Goal: Task Accomplishment & Management: Complete application form

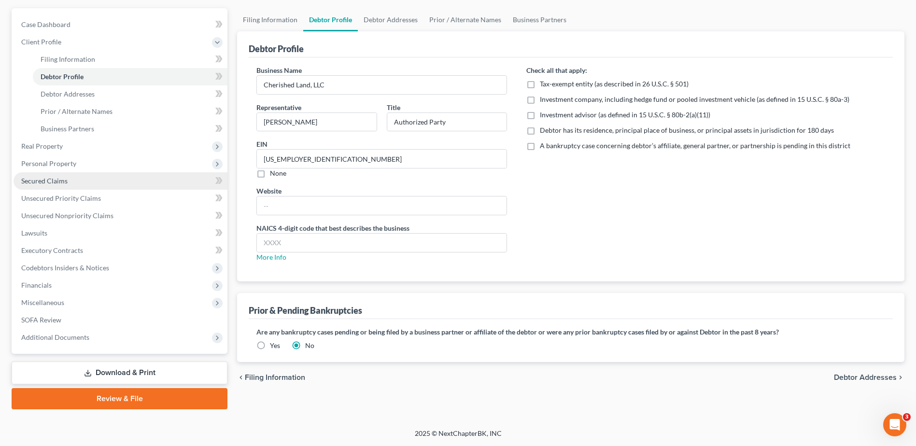
click at [82, 178] on link "Secured Claims" at bounding box center [121, 180] width 214 height 17
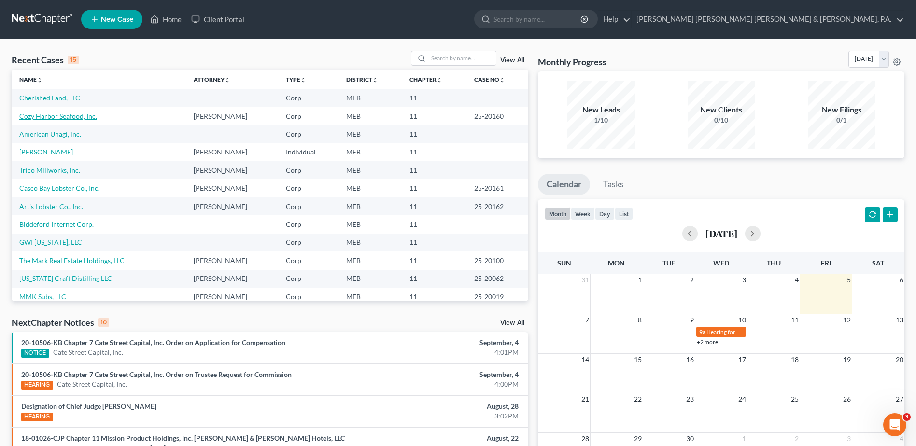
click at [40, 116] on link "Cozy Harbor Seafood, Inc." at bounding box center [58, 116] width 78 height 8
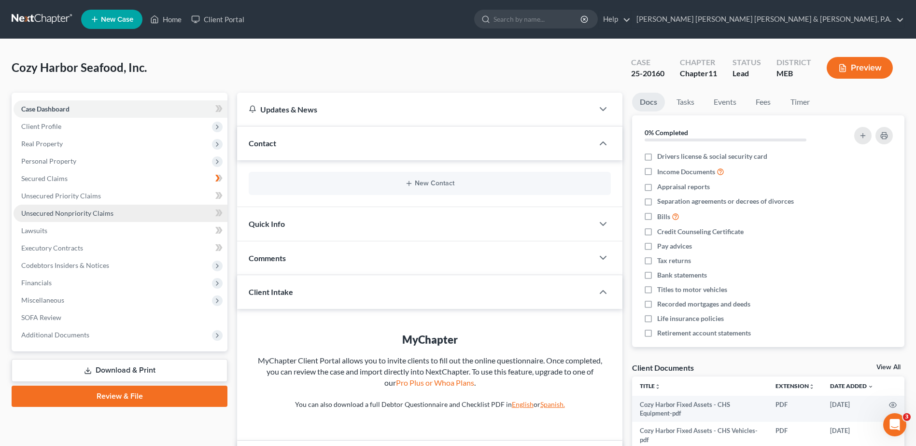
click at [66, 216] on span "Unsecured Nonpriority Claims" at bounding box center [67, 213] width 92 height 8
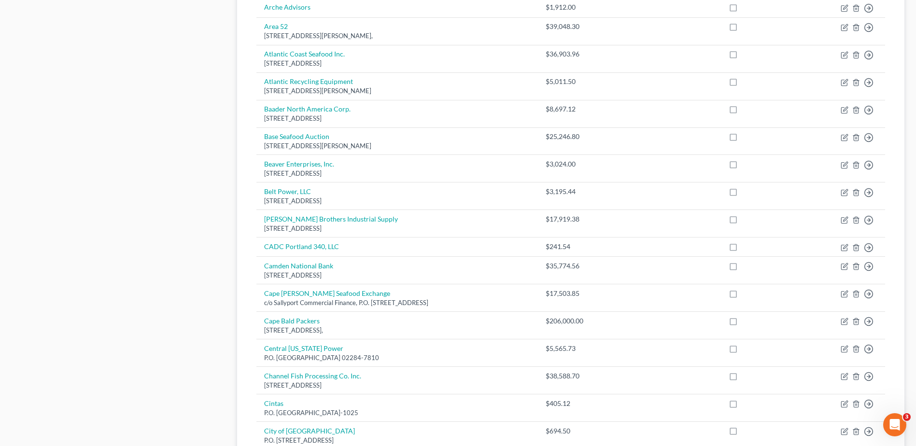
scroll to position [628, 0]
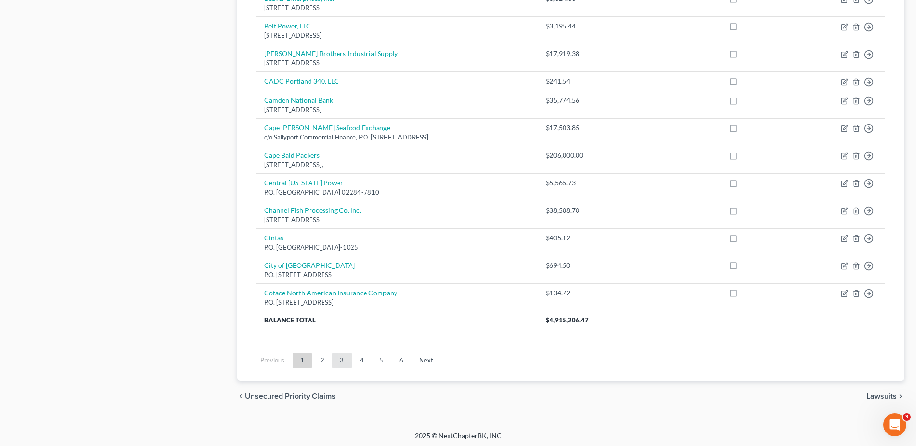
click at [336, 360] on link "3" at bounding box center [341, 360] width 19 height 15
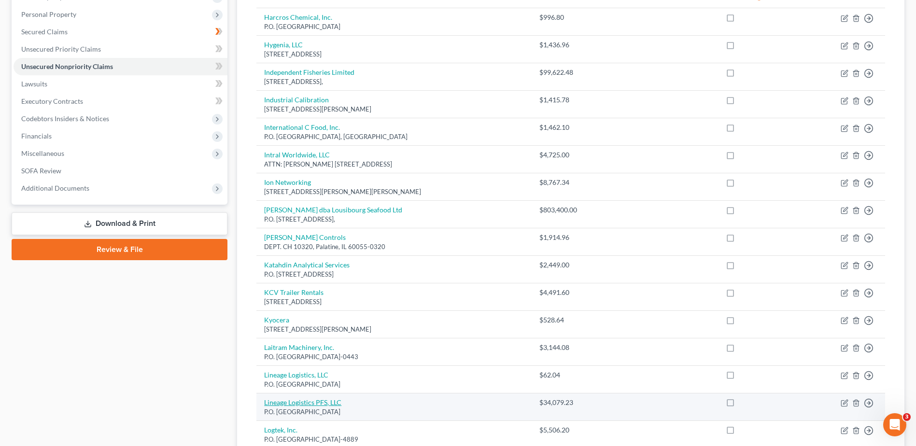
scroll to position [145, 0]
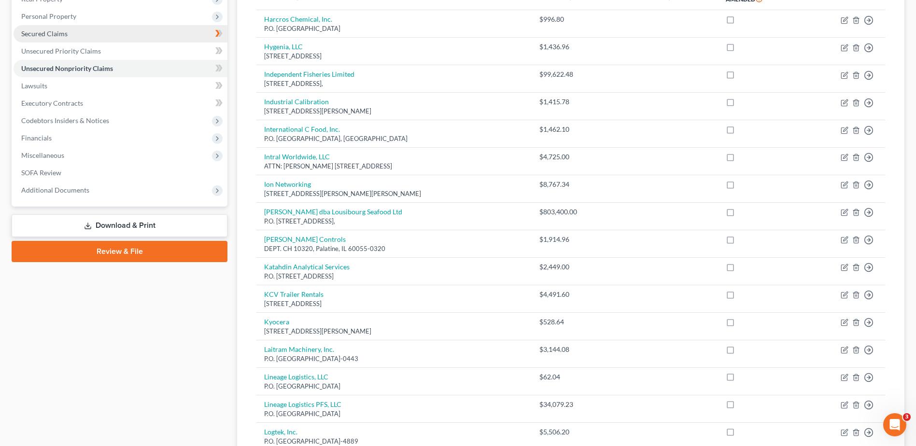
click at [66, 37] on span "Secured Claims" at bounding box center [44, 33] width 46 height 8
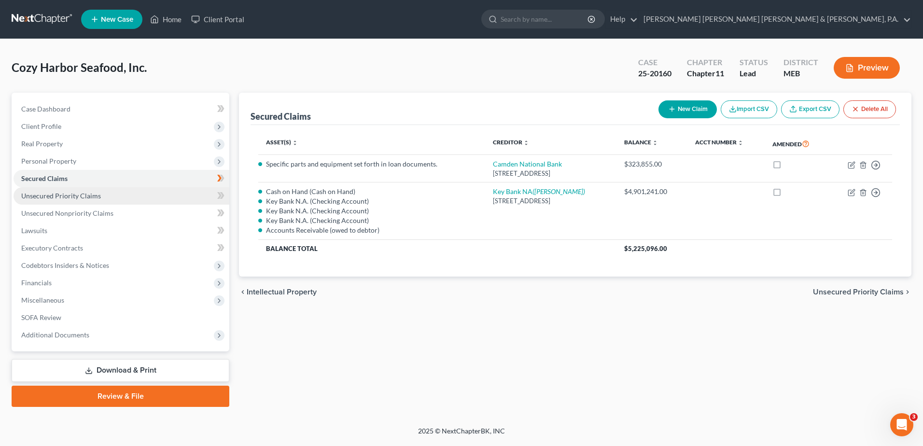
click at [94, 194] on span "Unsecured Priority Claims" at bounding box center [61, 196] width 80 height 8
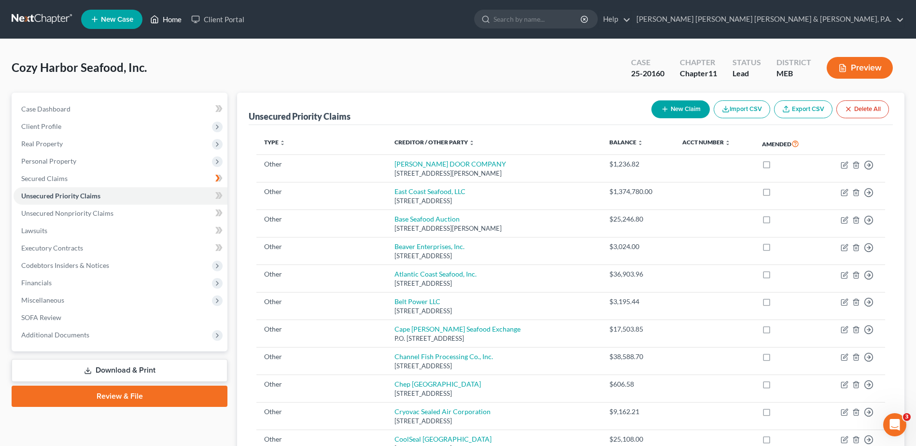
click at [174, 25] on link "Home" at bounding box center [165, 19] width 41 height 17
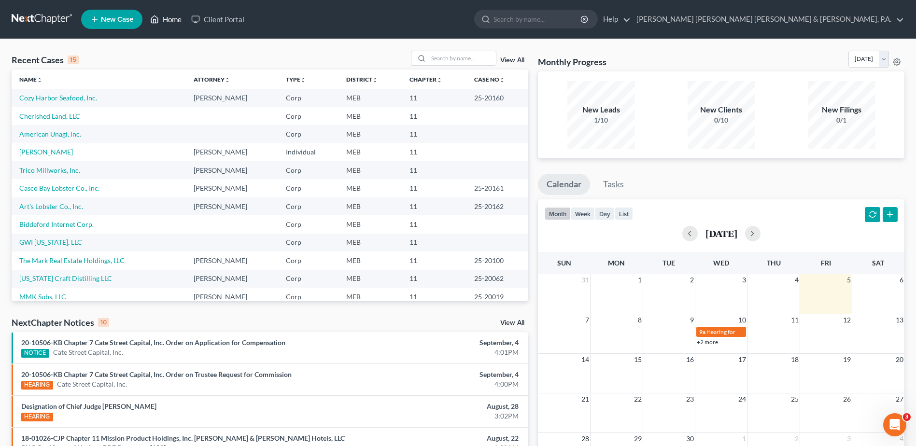
scroll to position [66, 0]
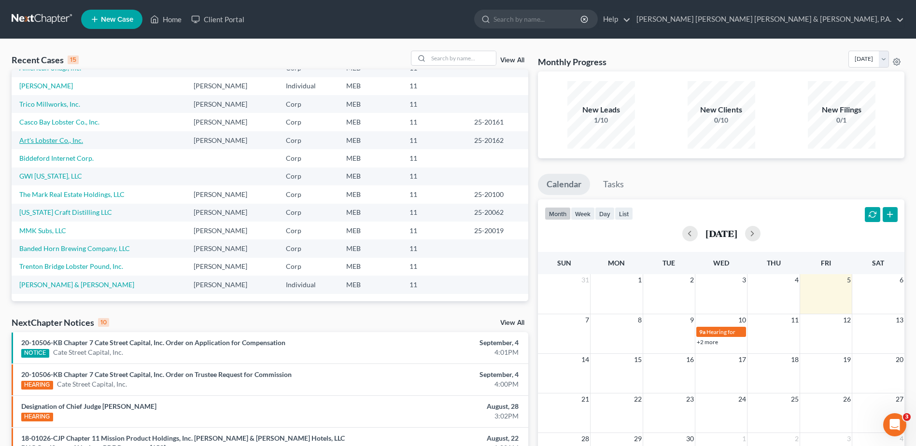
click at [56, 144] on link "Art's Lobster Co., Inc." at bounding box center [51, 140] width 64 height 8
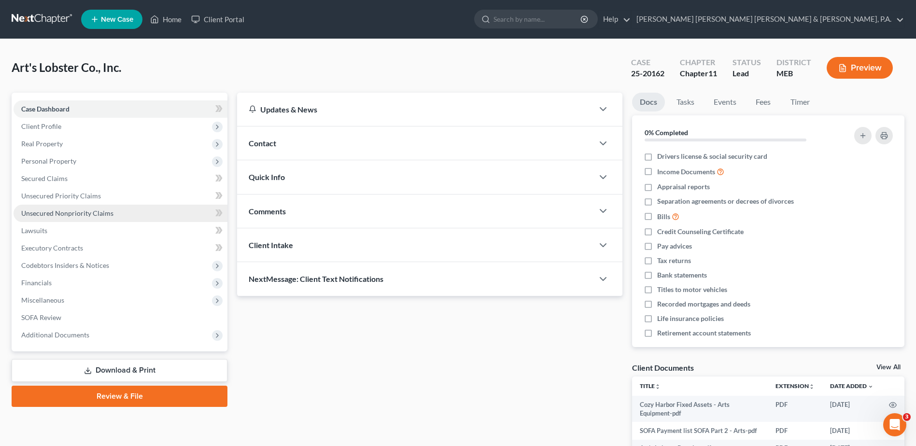
click at [57, 216] on span "Unsecured Nonpriority Claims" at bounding box center [67, 213] width 92 height 8
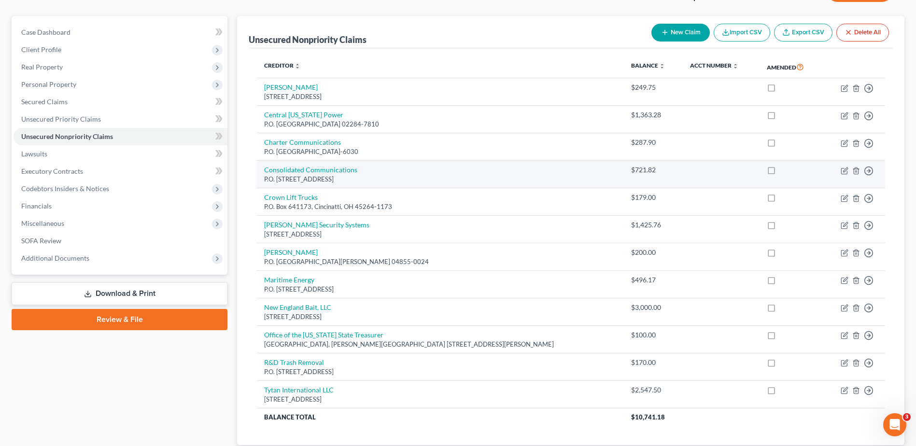
scroll to position [143, 0]
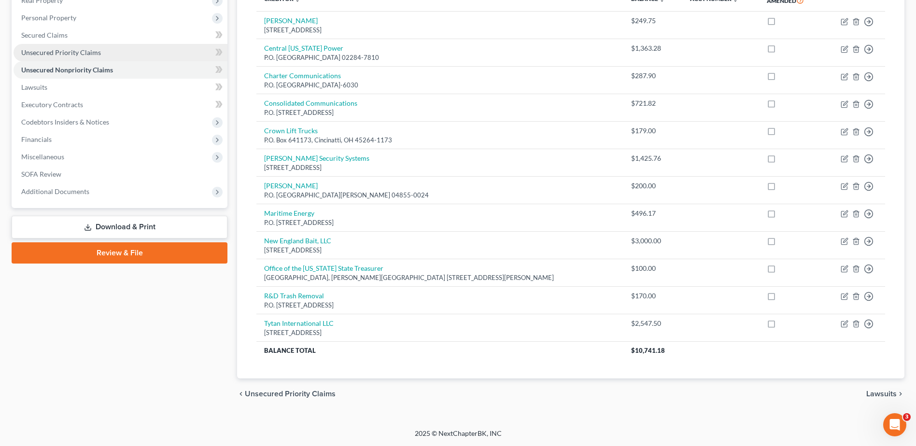
click at [63, 50] on span "Unsecured Priority Claims" at bounding box center [61, 52] width 80 height 8
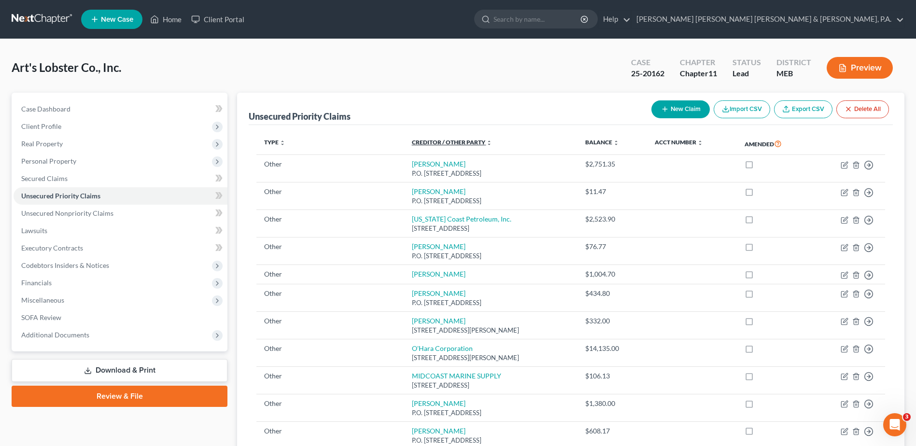
click at [443, 140] on link "Creditor / Other Party expand_more expand_less unfold_more" at bounding box center [452, 142] width 80 height 7
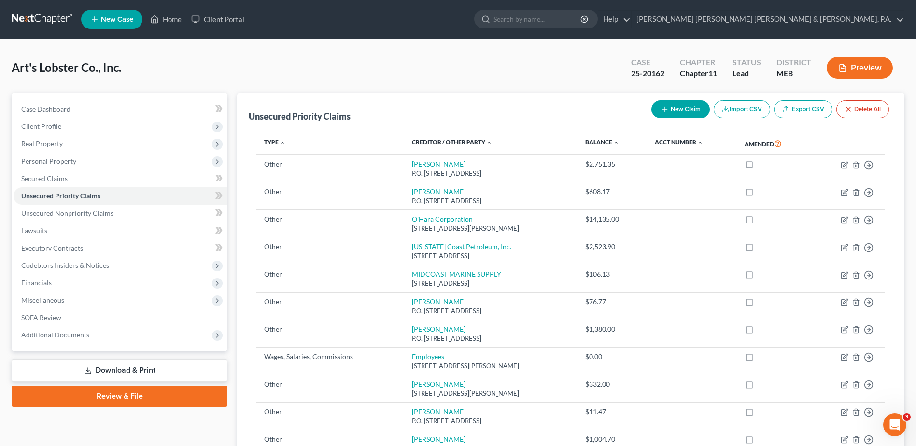
click at [443, 140] on link "Creditor / Other Party expand_more expand_less unfold_more" at bounding box center [452, 142] width 80 height 7
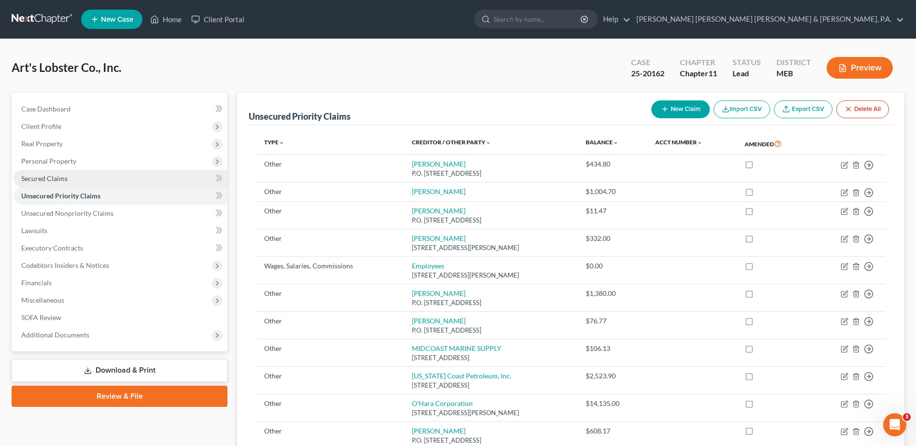
click at [77, 180] on link "Secured Claims" at bounding box center [121, 178] width 214 height 17
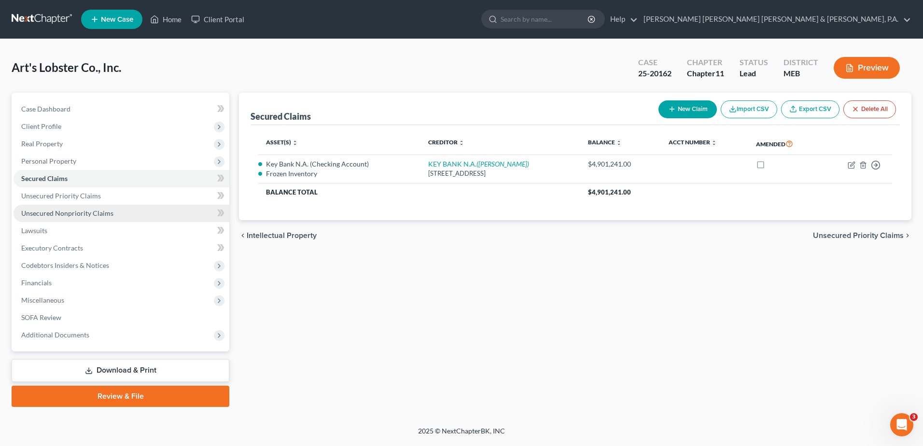
click at [129, 209] on link "Unsecured Nonpriority Claims" at bounding box center [122, 213] width 216 height 17
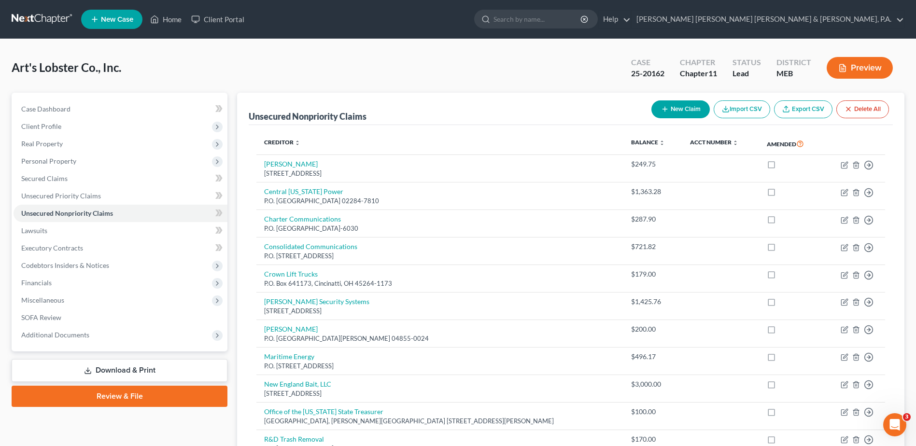
click at [287, 152] on th "Creditor expand_more expand_less unfold_more" at bounding box center [439, 144] width 367 height 22
click at [288, 141] on link "Creditor expand_more expand_less unfold_more" at bounding box center [282, 142] width 36 height 7
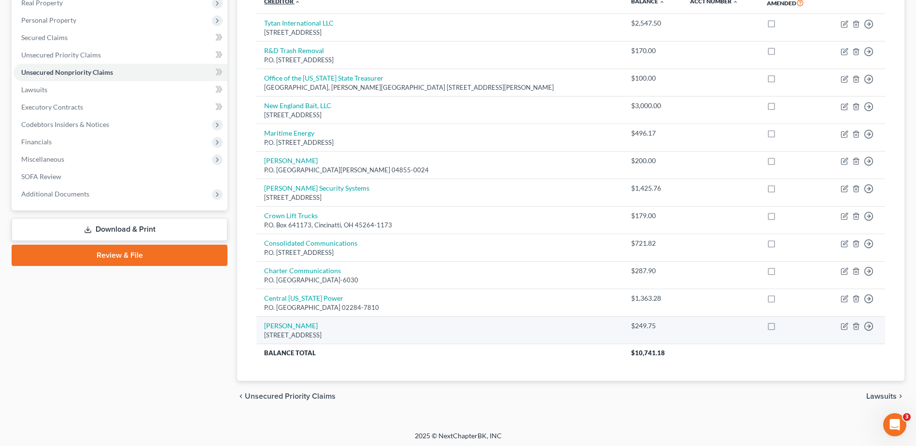
scroll to position [143, 0]
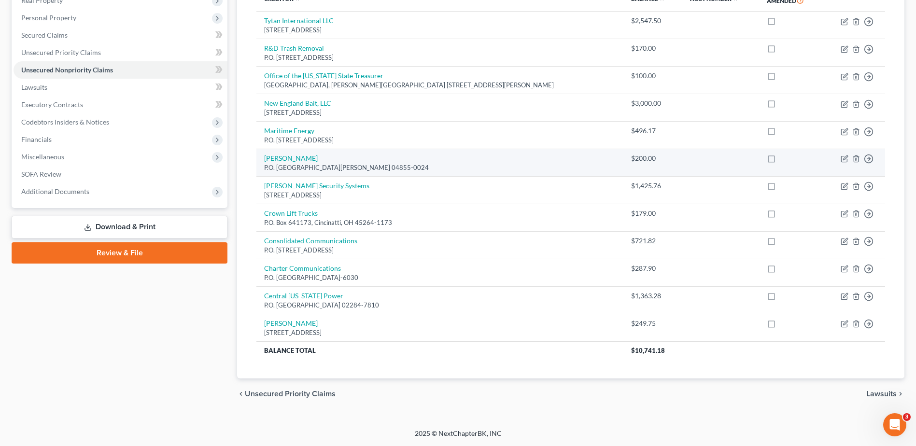
click at [464, 166] on div "P.O. Box 24, Port Clyde, ME 04855-0024" at bounding box center [439, 167] width 351 height 9
click at [289, 157] on link "Darrell Olsen" at bounding box center [291, 158] width 54 height 8
select select "20"
select select "14"
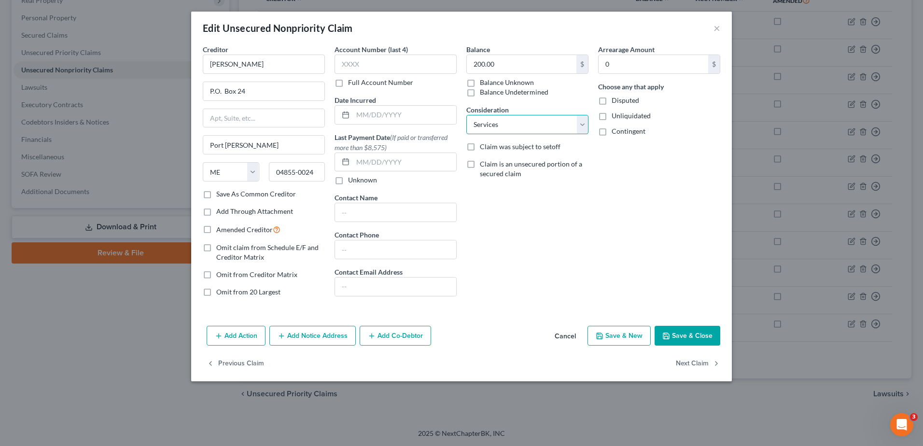
click at [509, 119] on select "Select Cable / Satellite Services Collection Agency Credit Card Debt Debt Couns…" at bounding box center [527, 124] width 122 height 19
click at [519, 60] on input "200.00" at bounding box center [522, 64] width 110 height 18
type input "200.00"
click at [702, 328] on button "Save & Close" at bounding box center [688, 336] width 66 height 20
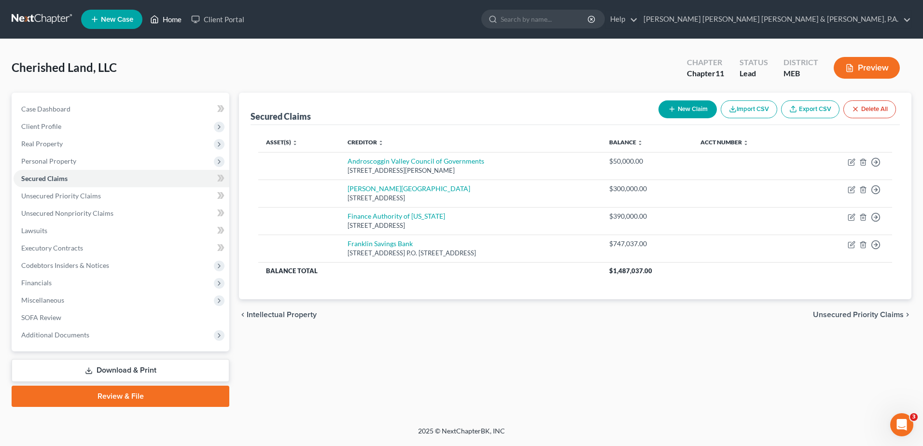
click at [168, 22] on link "Home" at bounding box center [165, 19] width 41 height 17
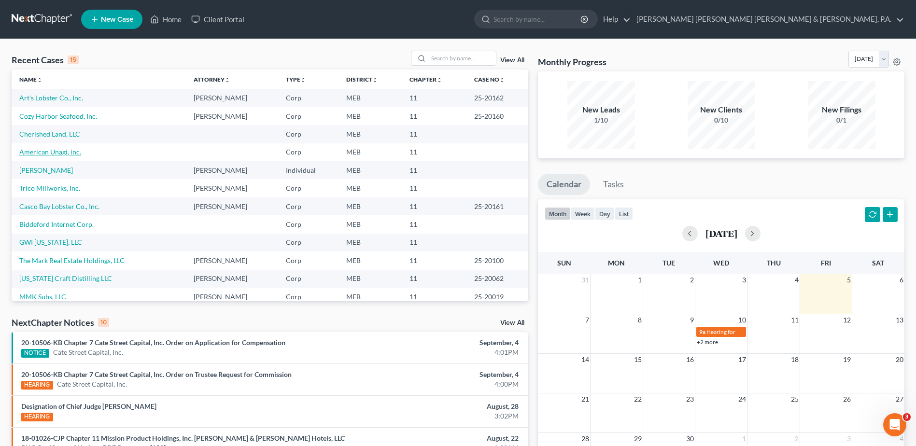
click at [56, 152] on link "American Unagi, inc." at bounding box center [50, 152] width 62 height 8
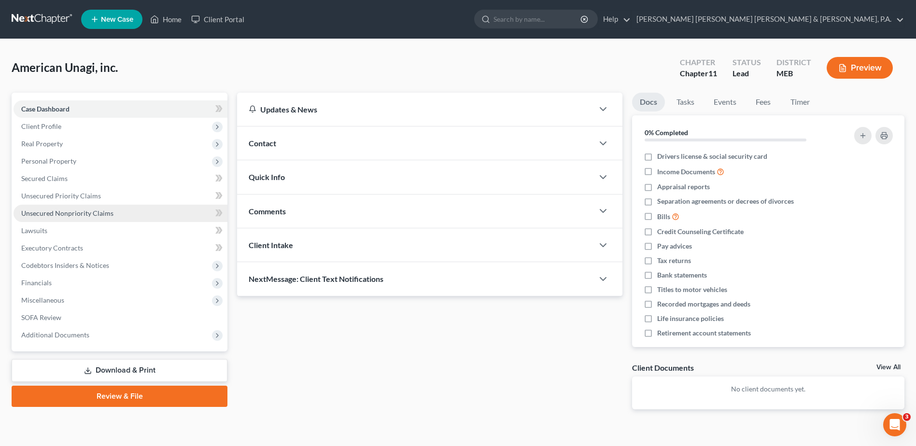
click at [65, 218] on link "Unsecured Nonpriority Claims" at bounding box center [121, 213] width 214 height 17
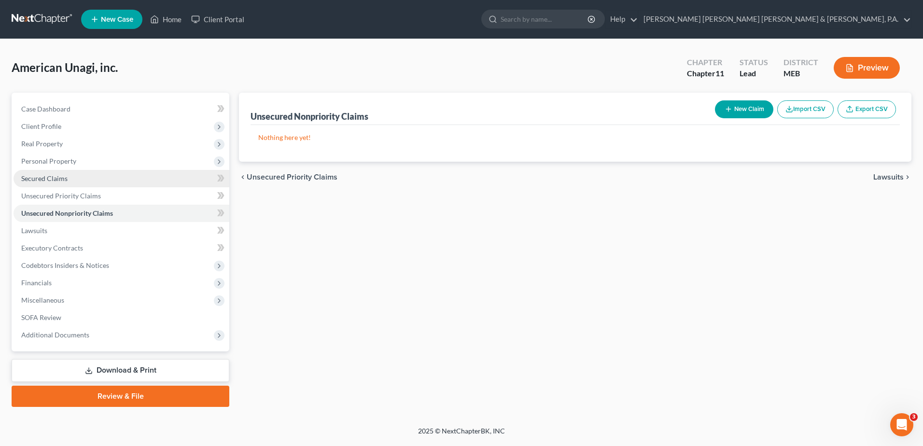
click at [60, 181] on span "Secured Claims" at bounding box center [44, 178] width 46 height 8
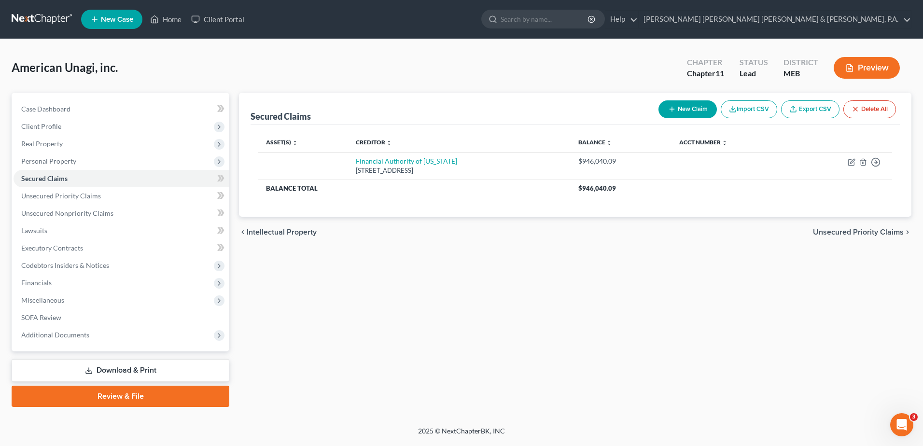
click at [687, 113] on button "New Claim" at bounding box center [688, 109] width 58 height 18
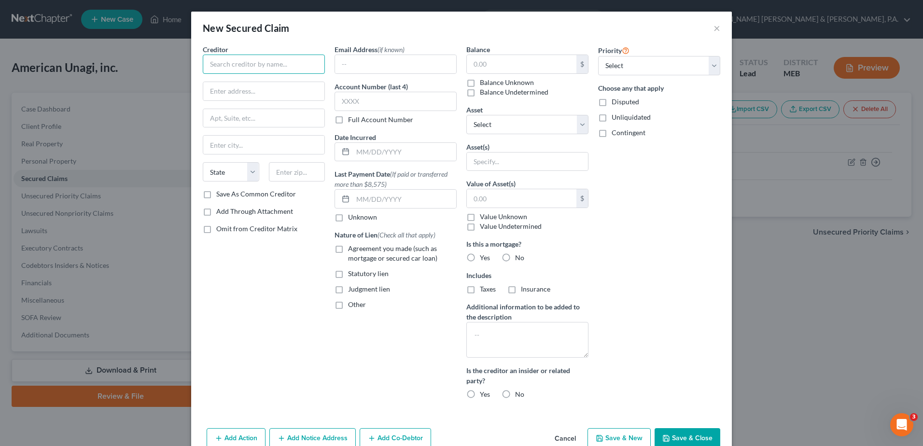
click at [246, 62] on input "text" at bounding box center [264, 64] width 122 height 19
click at [247, 63] on input "text" at bounding box center [264, 64] width 122 height 19
type input "Maine Community Bank"
click at [286, 98] on input "text" at bounding box center [263, 91] width 121 height 18
drag, startPoint x: 292, startPoint y: 92, endPoint x: 244, endPoint y: 94, distance: 48.3
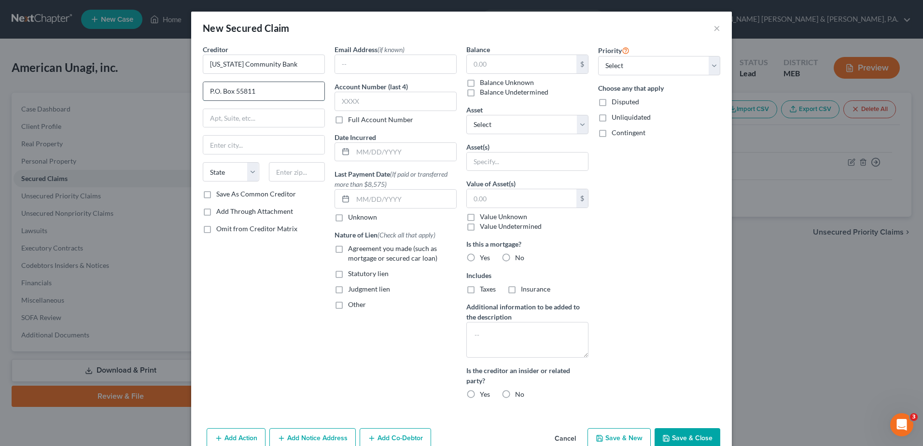
click at [244, 94] on input "P.O. Box 55811" at bounding box center [263, 91] width 121 height 18
type input "P.O. Box 558"
click at [291, 149] on input "text" at bounding box center [263, 145] width 121 height 18
type input "Westbrook"
click at [226, 174] on select "State AL AK AR AZ CA CO CT DE DC FL GA GU HI ID IL IN IA KS KY LA ME MD MA MI M…" at bounding box center [231, 171] width 56 height 19
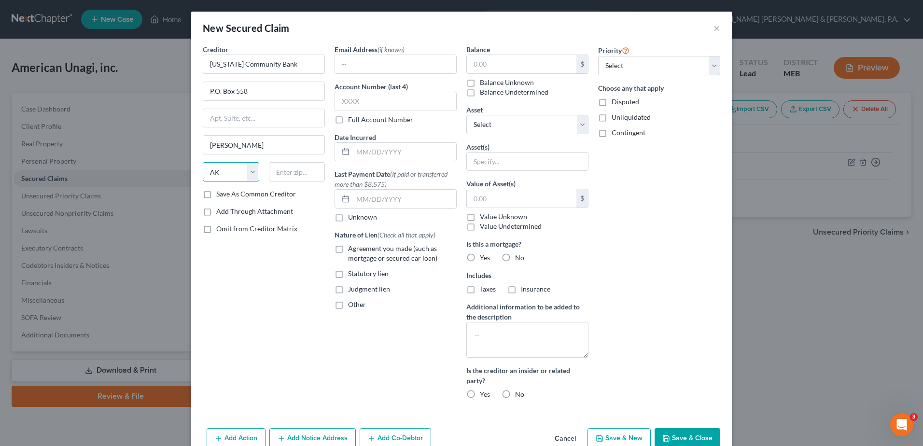
click at [203, 162] on select "State AL AK AR AZ CA CO CT DE DC FL GA GU HI ID IL IN IA KS KY LA ME MD MA MI M…" at bounding box center [231, 171] width 56 height 19
click at [225, 174] on select "State AL AK AR AZ CA CO CT DE DC FL GA GU HI ID IL IN IA KS KY LA ME MD MA MI M…" at bounding box center [231, 171] width 56 height 19
select select "20"
click at [203, 162] on select "State AL AK AR AZ CA CO CT DE DC FL GA GU HI ID IL IN IA KS KY LA ME MD MA MI M…" at bounding box center [231, 171] width 56 height 19
type input "04098"
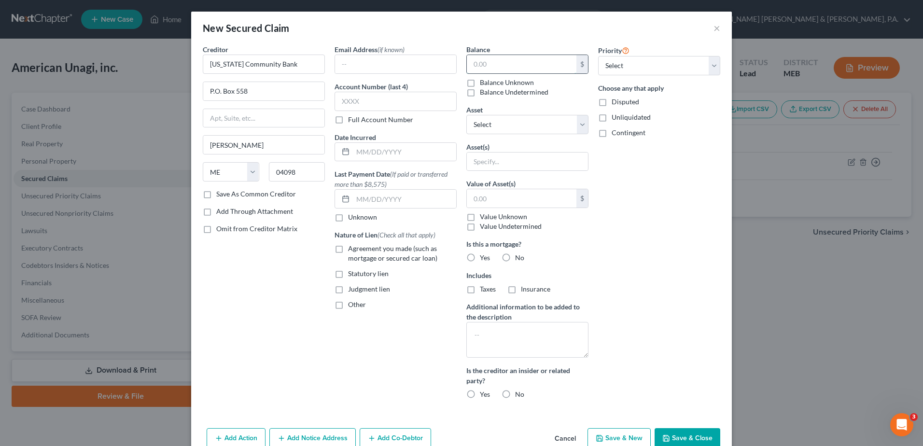
click at [504, 69] on input "text" at bounding box center [522, 64] width 110 height 18
click at [680, 432] on button "Save & Close" at bounding box center [688, 438] width 66 height 20
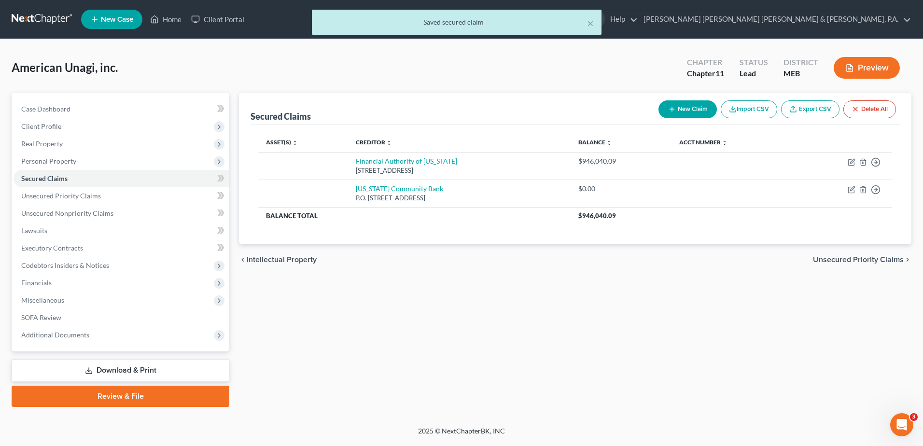
click at [558, 291] on div "Secured Claims New Claim Import CSV Export CSV Delete All Asset(s) expand_more …" at bounding box center [575, 250] width 682 height 314
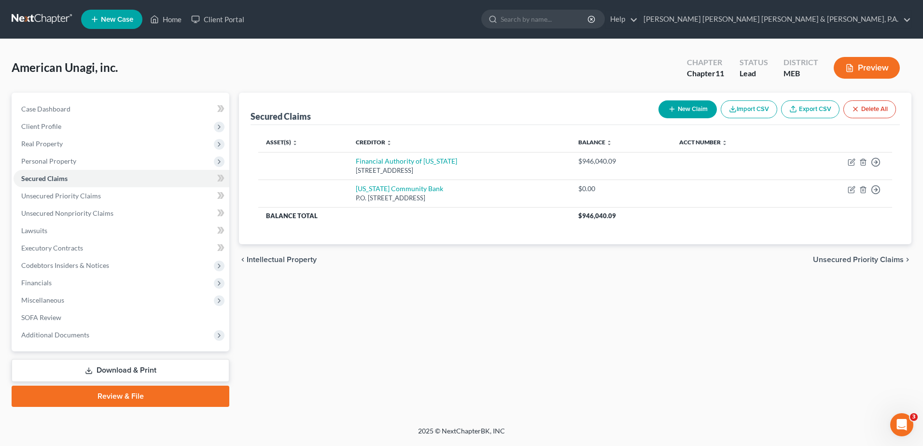
click at [684, 114] on button "New Claim" at bounding box center [688, 109] width 58 height 18
select select "0"
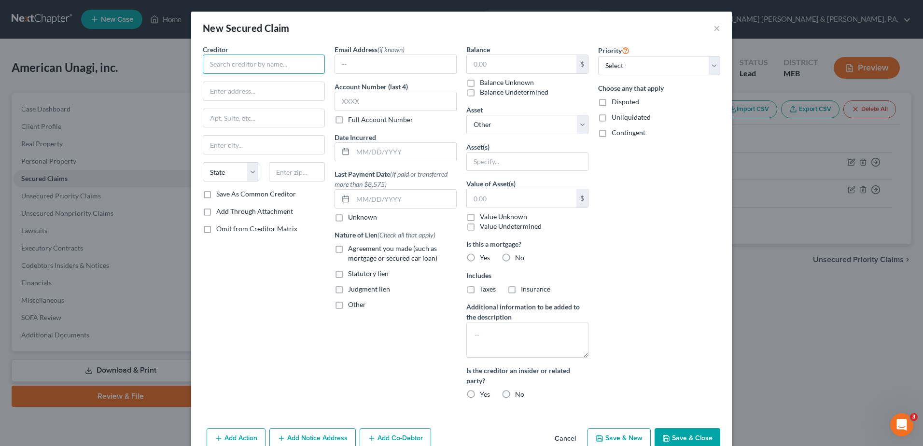
click at [223, 72] on input "text" at bounding box center [264, 64] width 122 height 19
type input "Pavan Enterprises, LLC"
click at [215, 91] on input "text" at bounding box center [263, 91] width 121 height 18
type input "18 Pleasant Street"
type input "Suite 515"
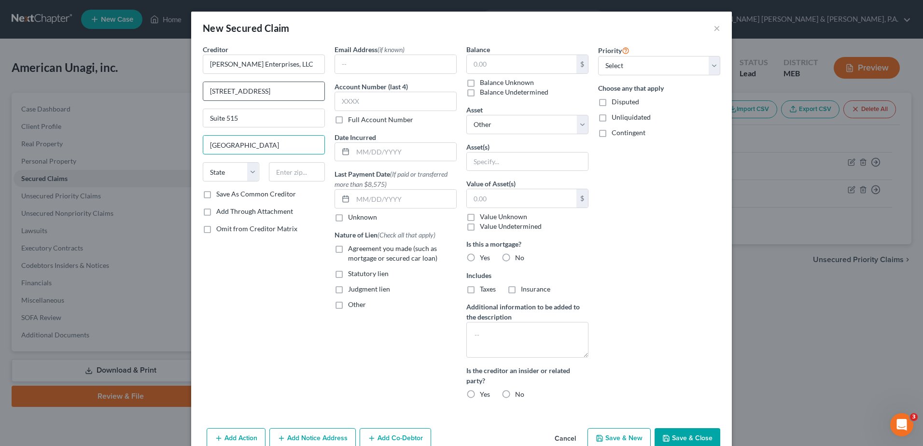
type input "Brunswick"
select select "20"
type input "04011"
click at [498, 64] on input "text" at bounding box center [522, 64] width 110 height 18
click at [652, 211] on div "Priority Select 1st 2nd 3rd 4th 5th 6th 7th 8th 9th 10th 11th 12th 13th 14th 15…" at bounding box center [659, 225] width 132 height 363
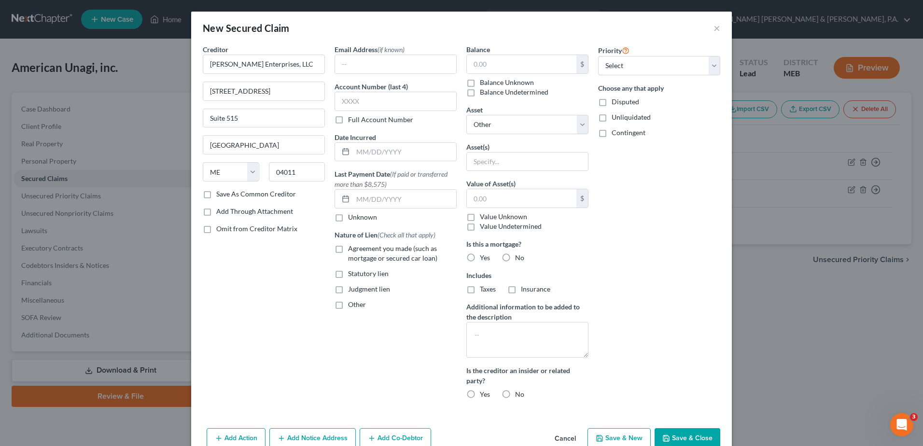
click at [686, 431] on button "Save & Close" at bounding box center [688, 438] width 66 height 20
select select
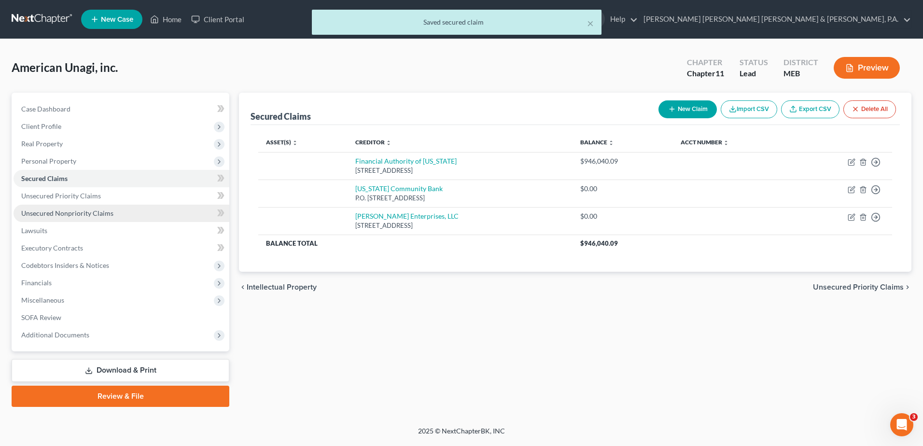
click at [94, 213] on span "Unsecured Nonpriority Claims" at bounding box center [67, 213] width 92 height 8
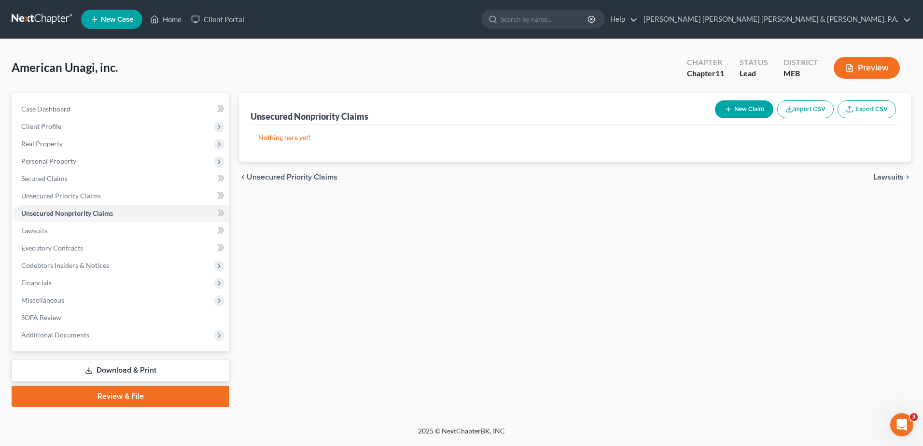
click at [734, 114] on button "New Claim" at bounding box center [744, 109] width 58 height 18
